Goal: Information Seeking & Learning: Learn about a topic

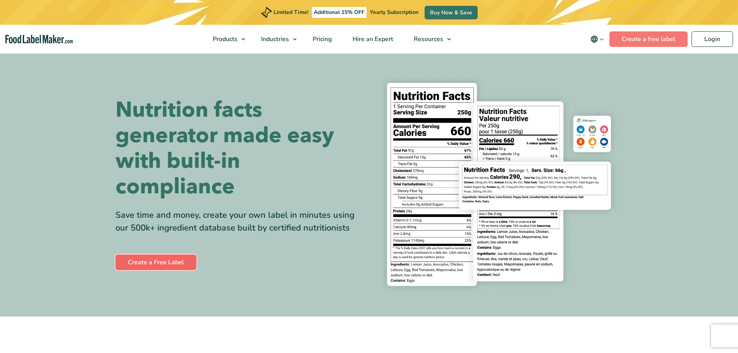
click at [171, 262] on link "Create a Free Label" at bounding box center [156, 263] width 81 height 16
click at [318, 41] on span "Pricing" at bounding box center [321, 39] width 22 height 9
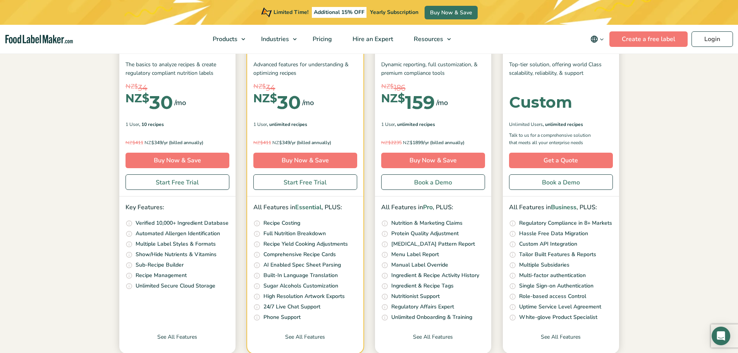
scroll to position [116, 0]
